Goal: Navigation & Orientation: Find specific page/section

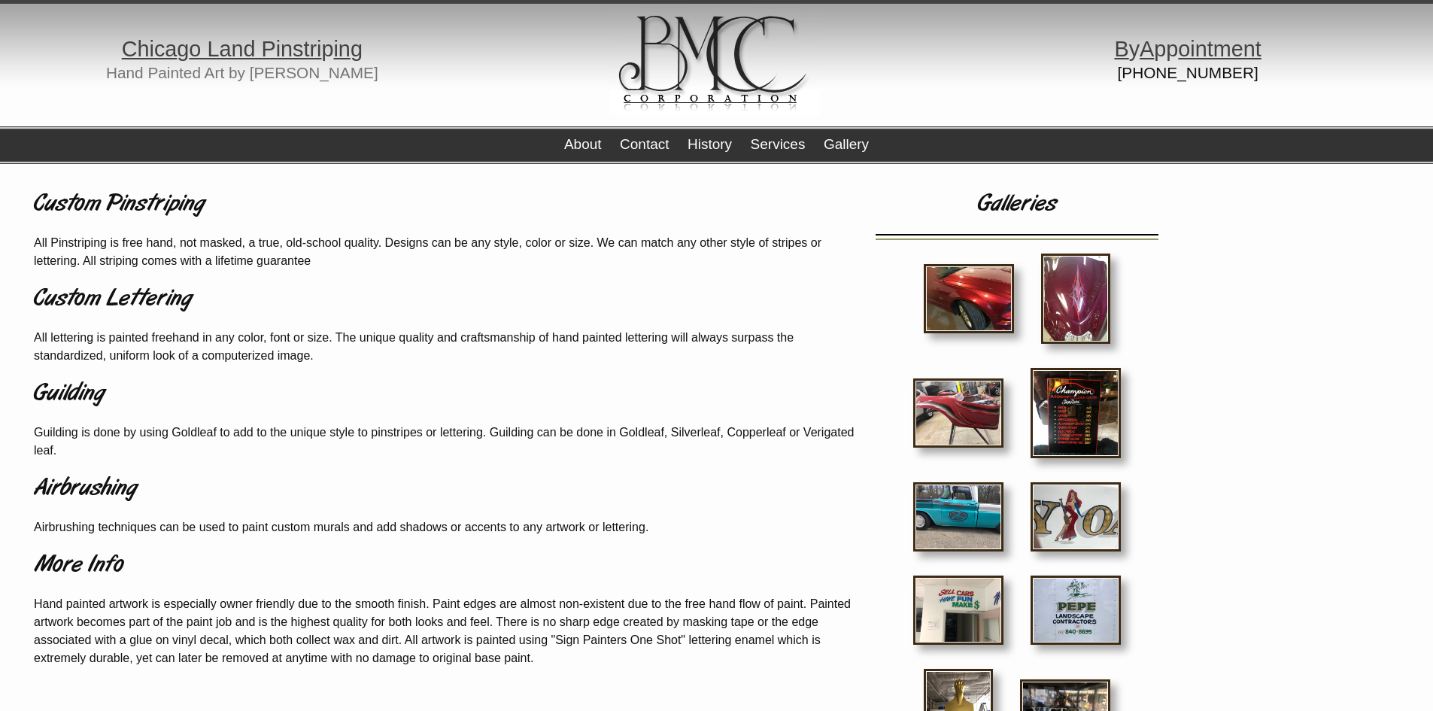
click at [1064, 281] on img at bounding box center [1075, 299] width 69 height 90
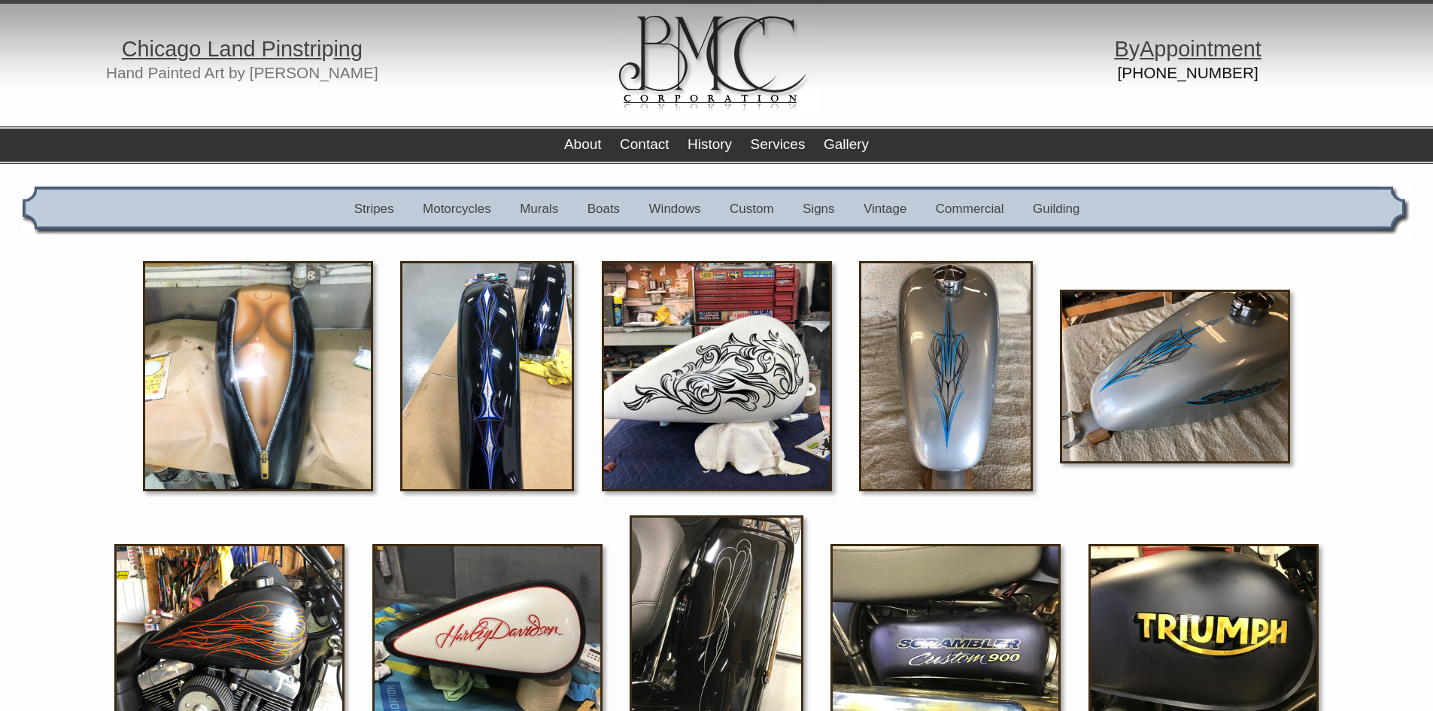
click at [972, 386] on img at bounding box center [946, 376] width 174 height 230
click at [604, 205] on link "Boats" at bounding box center [604, 209] width 32 height 14
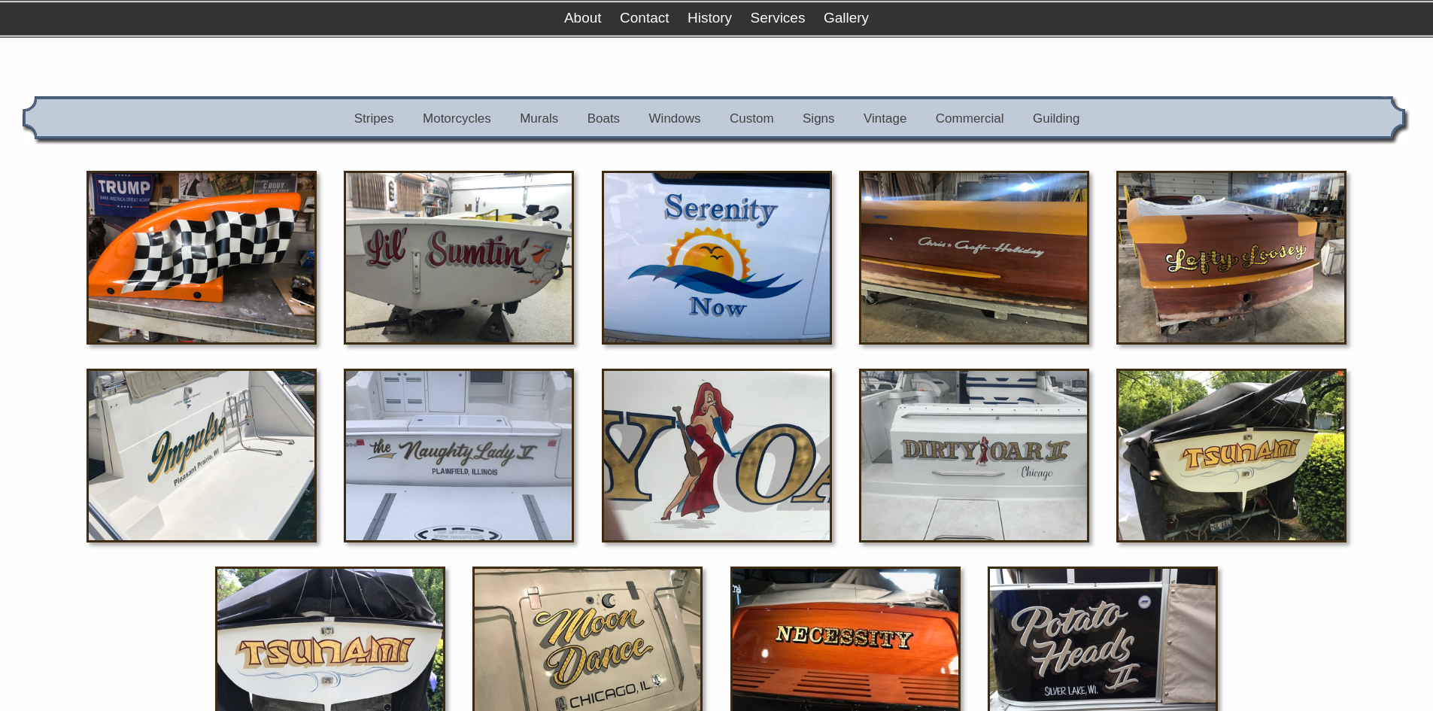
scroll to position [17, 0]
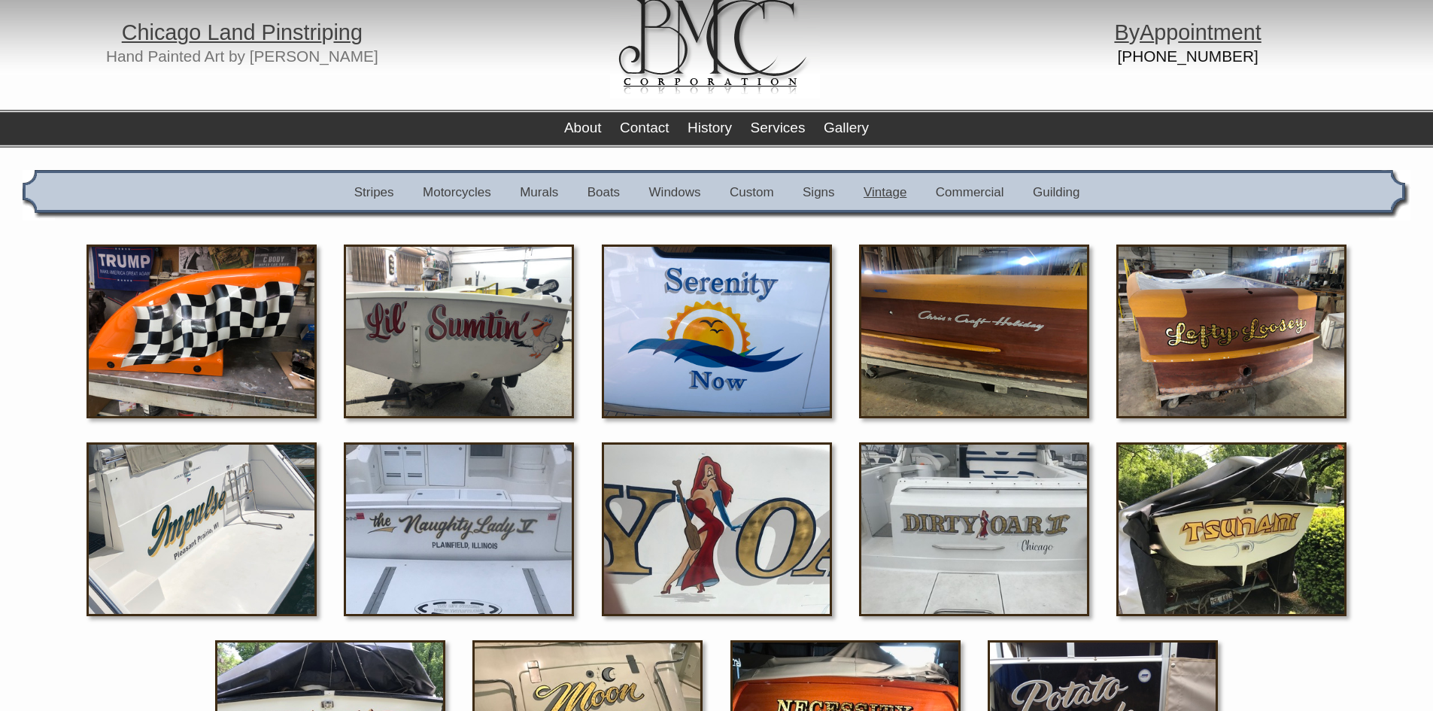
click at [895, 191] on link "Vintage" at bounding box center [885, 192] width 43 height 14
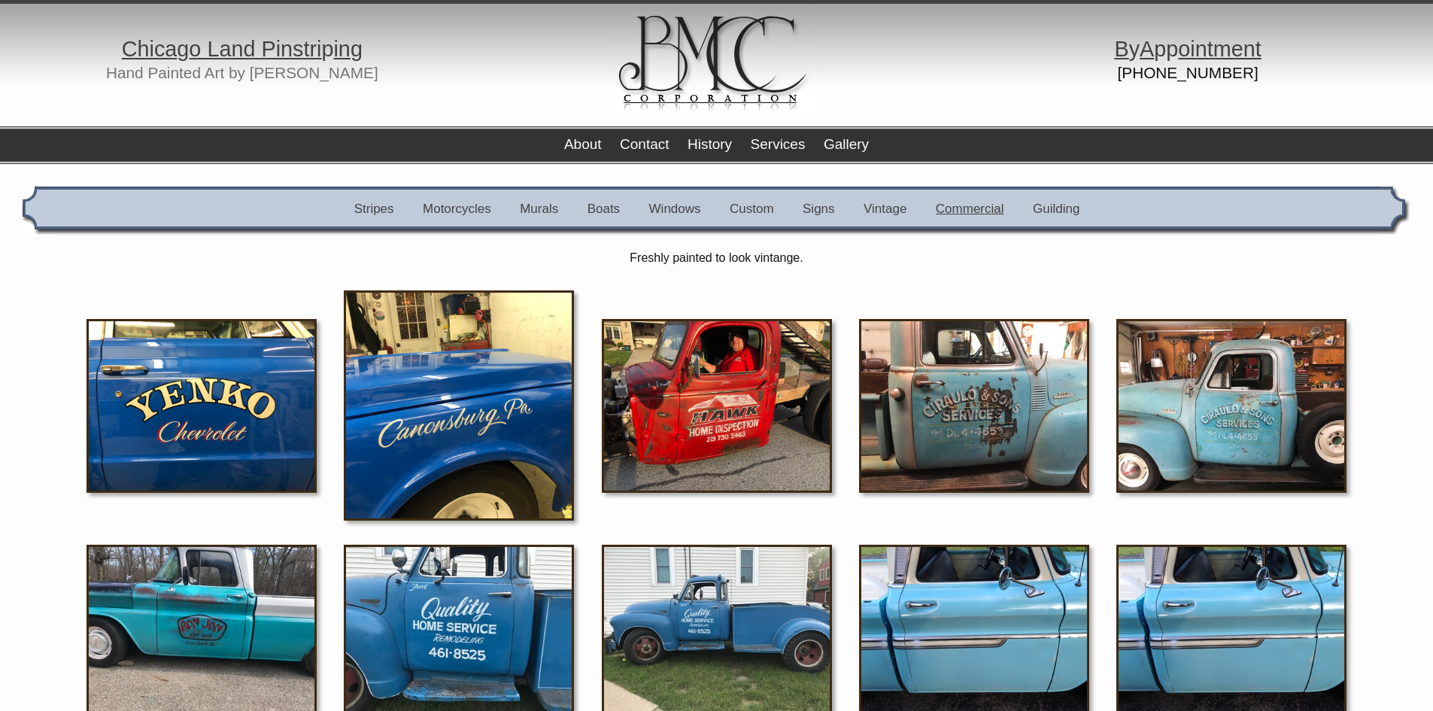
click at [973, 202] on link "Commercial" at bounding box center [970, 209] width 68 height 14
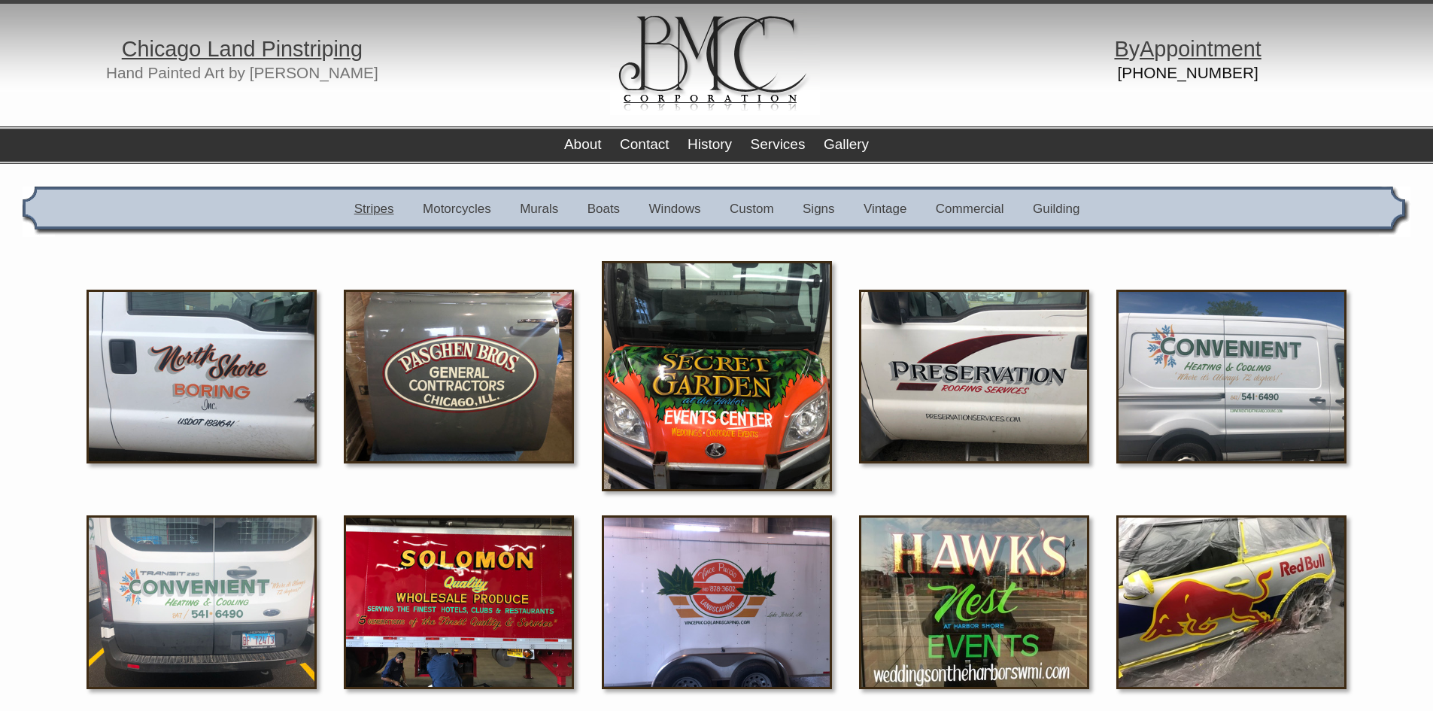
click at [384, 208] on link "Stripes" at bounding box center [374, 209] width 40 height 14
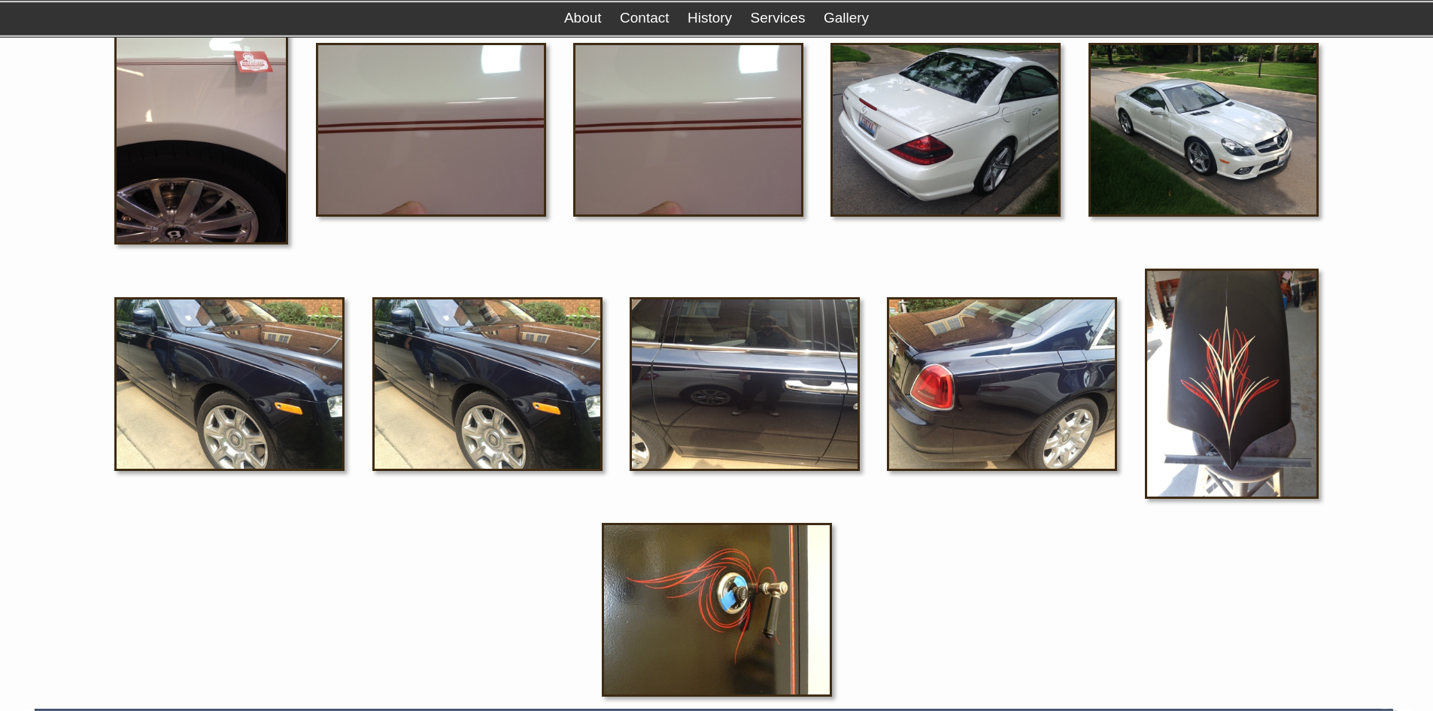
scroll to position [2174, 0]
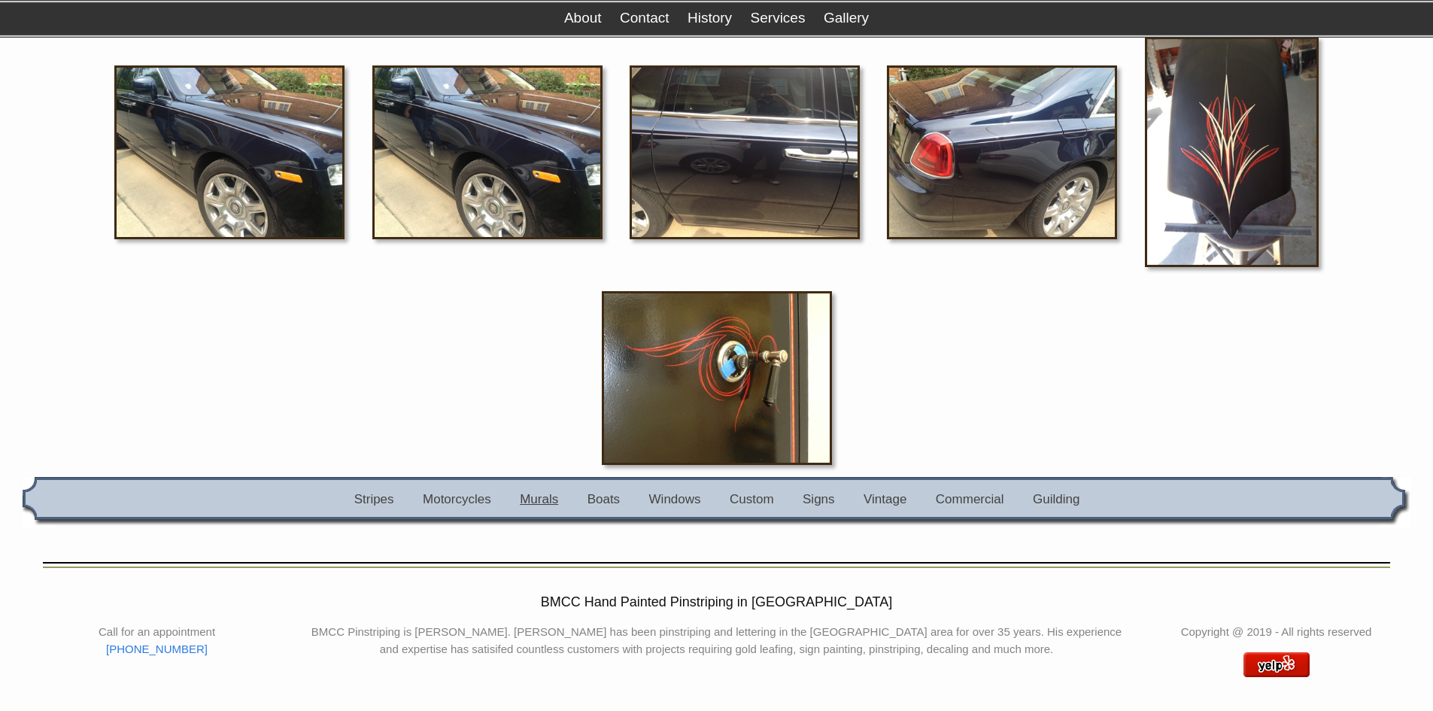
click at [532, 495] on link "Murals" at bounding box center [539, 499] width 38 height 14
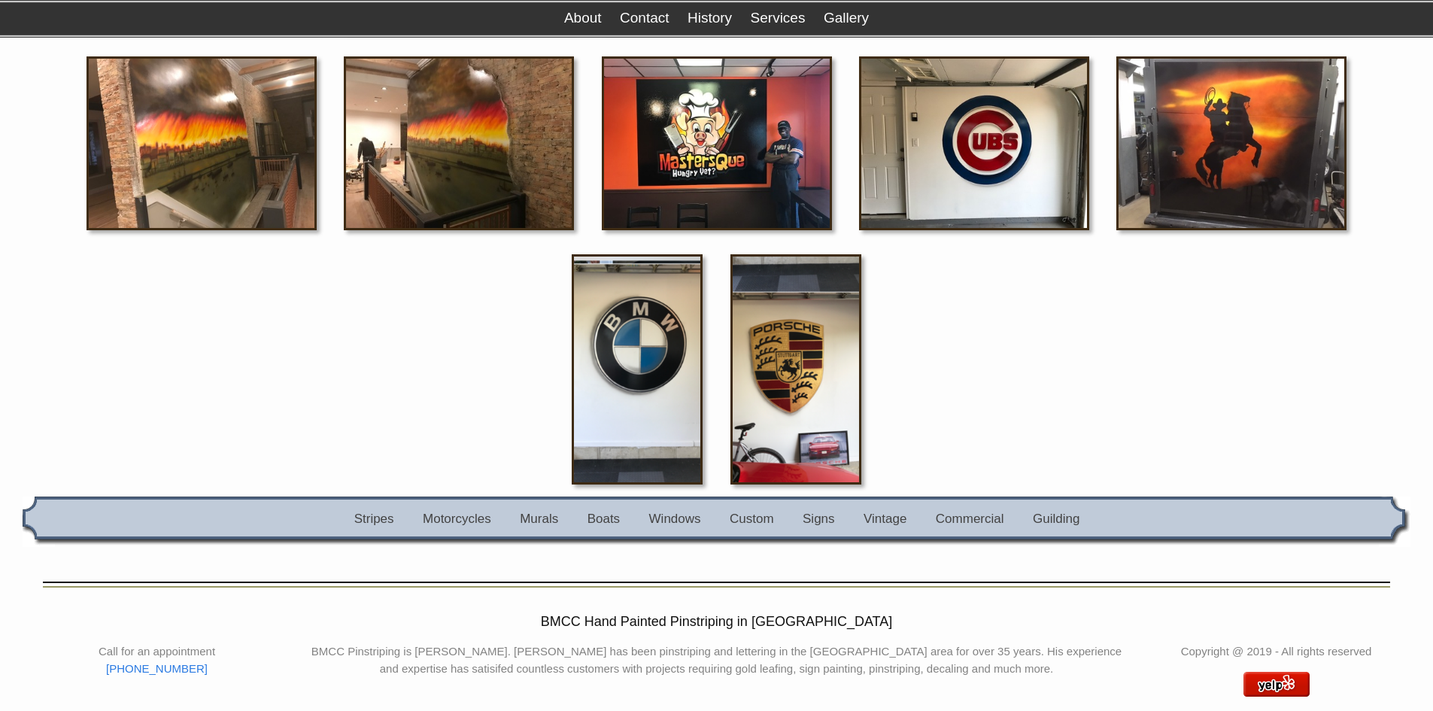
scroll to position [433, 0]
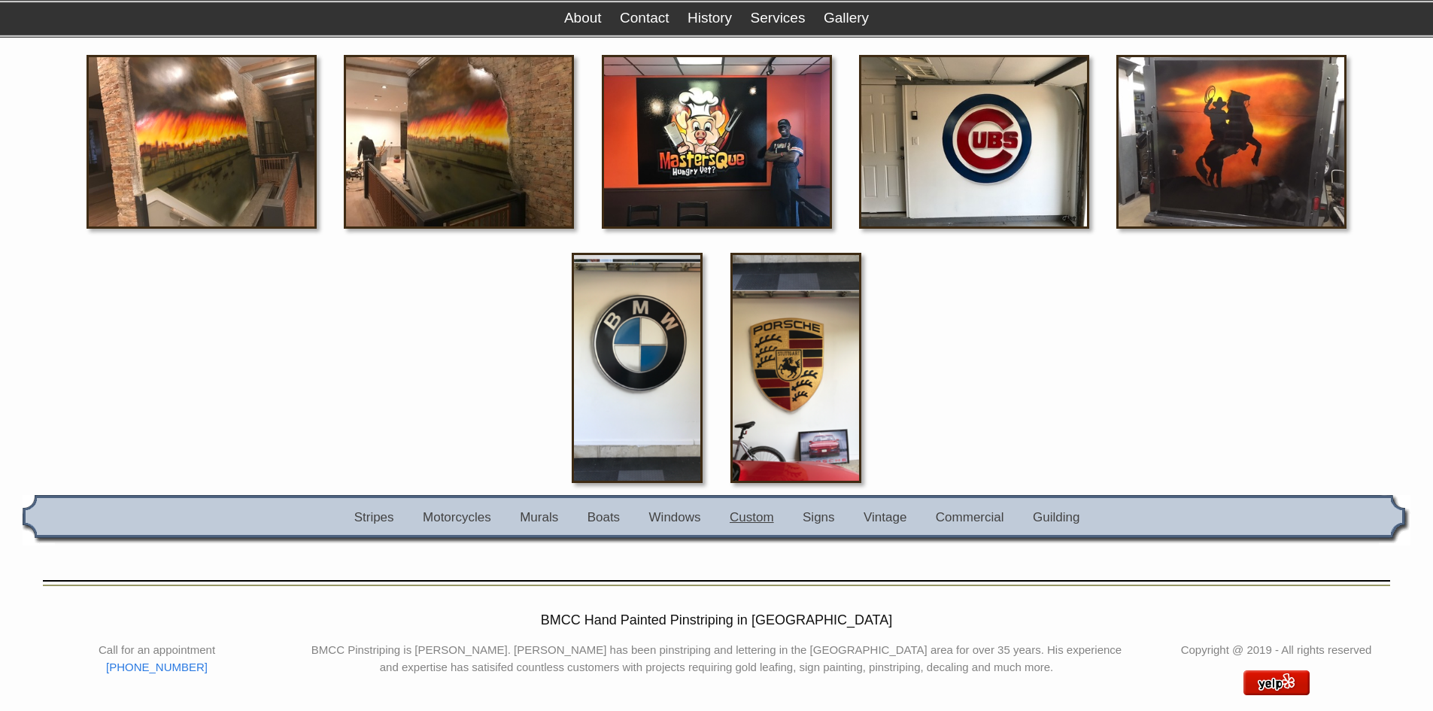
click at [743, 515] on link "Custom" at bounding box center [752, 517] width 44 height 14
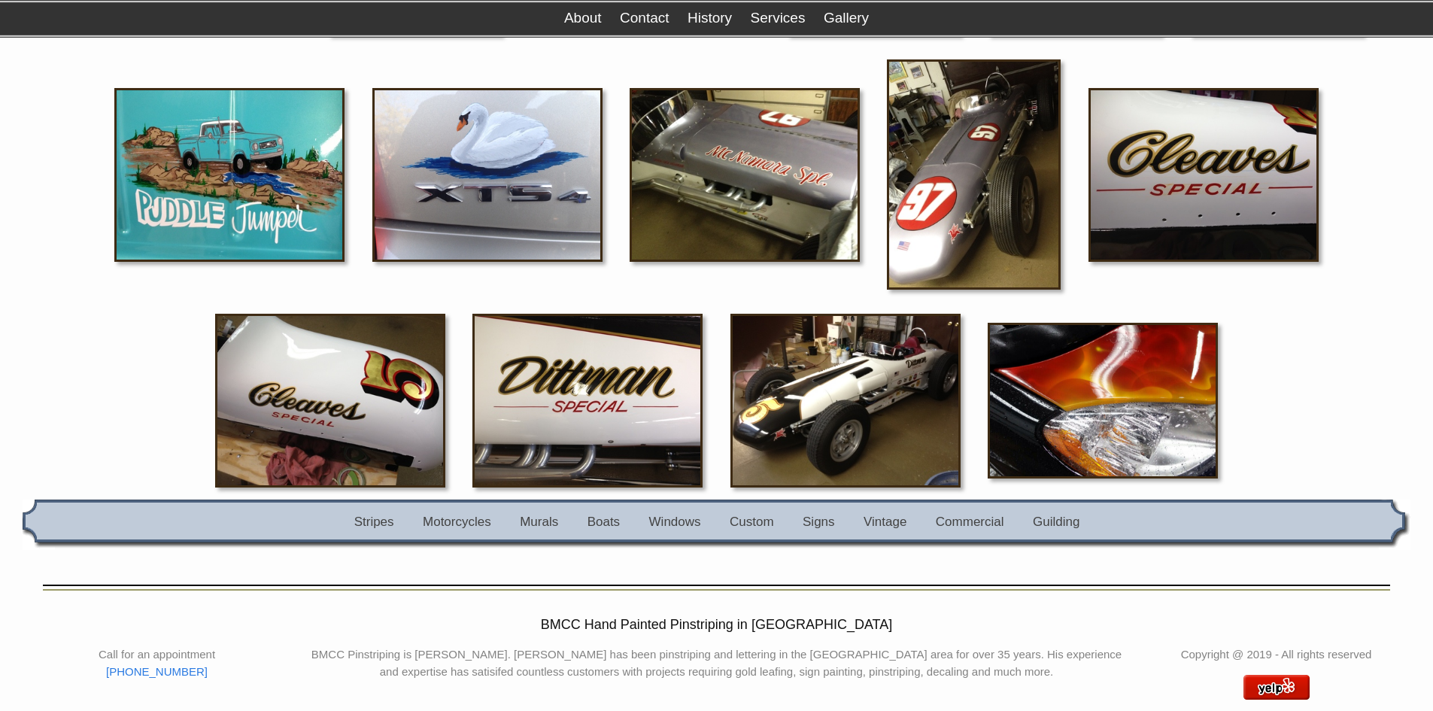
scroll to position [3067, 0]
